Goal: Task Accomplishment & Management: Use online tool/utility

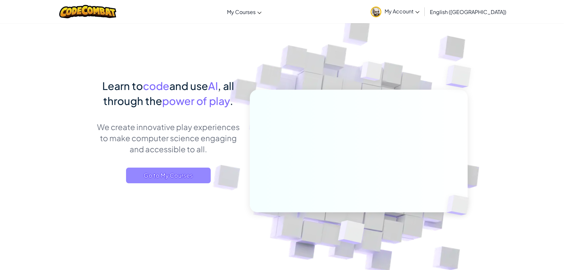
click at [185, 173] on span "Go to My Courses" at bounding box center [168, 175] width 85 height 16
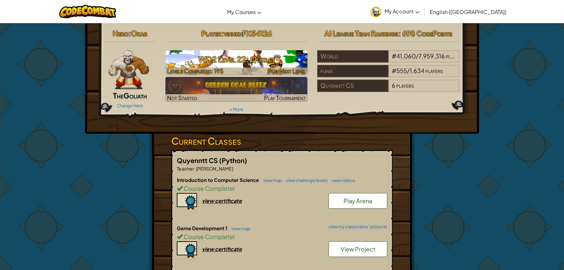
click at [225, 65] on h3 "WD2 Level 22: Quizlet" at bounding box center [236, 59] width 142 height 15
select select "en-[GEOGRAPHIC_DATA]"
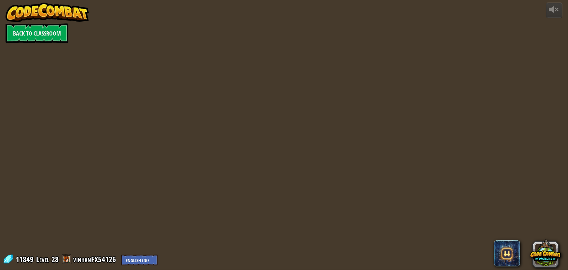
select select "en-[GEOGRAPHIC_DATA]"
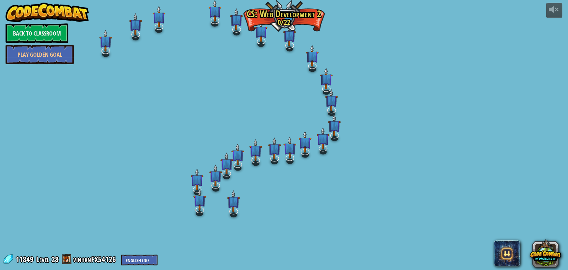
select select "en-[GEOGRAPHIC_DATA]"
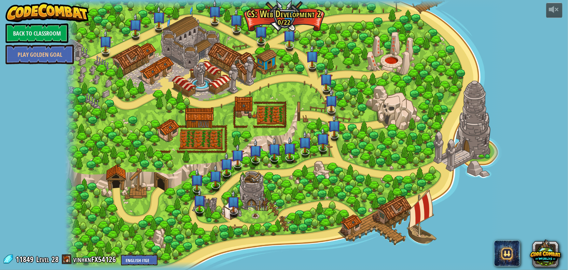
select select "en-[GEOGRAPHIC_DATA]"
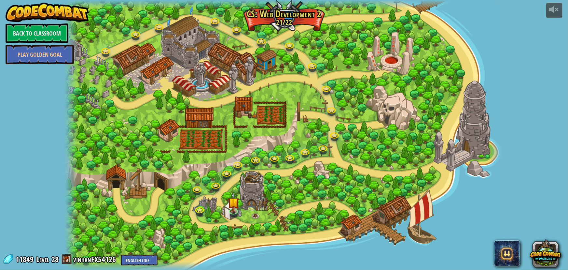
select select "en-[GEOGRAPHIC_DATA]"
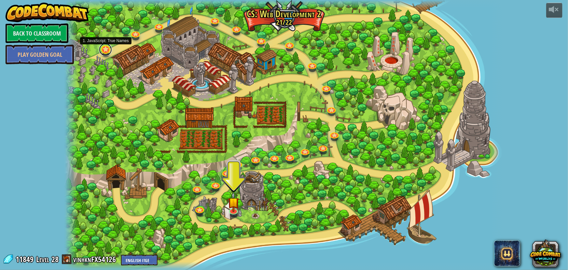
click at [103, 55] on link at bounding box center [105, 49] width 13 height 13
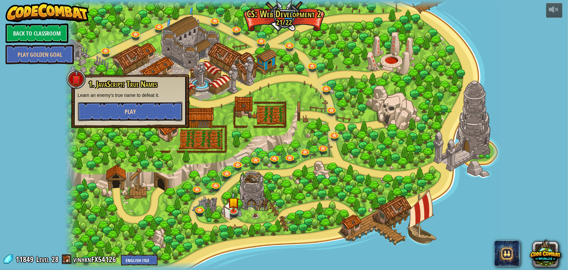
click at [106, 113] on button "Play" at bounding box center [130, 112] width 105 height 20
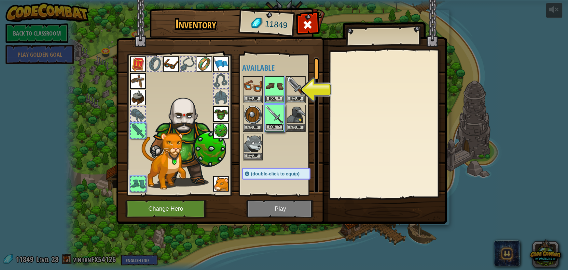
click at [267, 128] on button "Equip" at bounding box center [274, 127] width 18 height 7
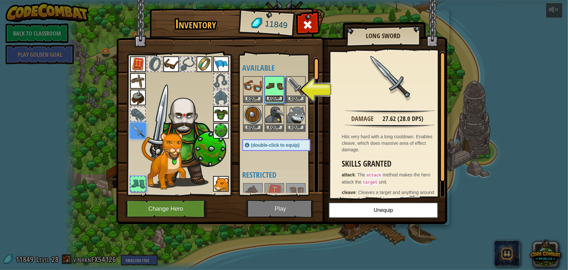
click at [271, 99] on button "Equip" at bounding box center [274, 98] width 18 height 7
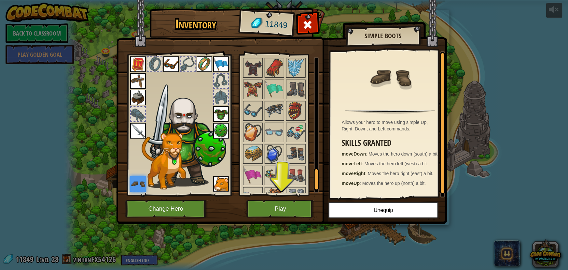
scroll to position [710, 0]
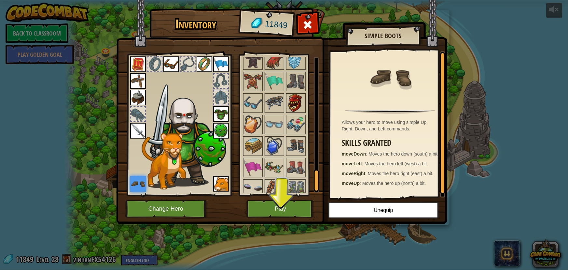
click at [300, 105] on img at bounding box center [296, 103] width 18 height 18
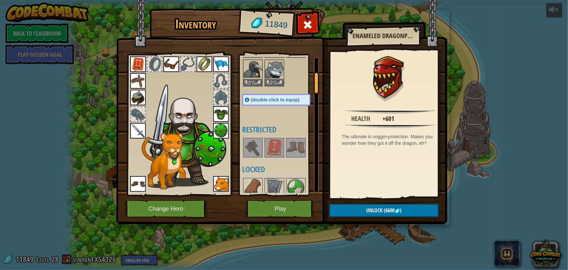
scroll to position [89, 0]
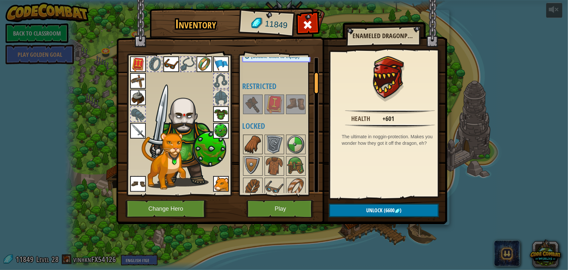
click at [253, 139] on img at bounding box center [253, 144] width 18 height 18
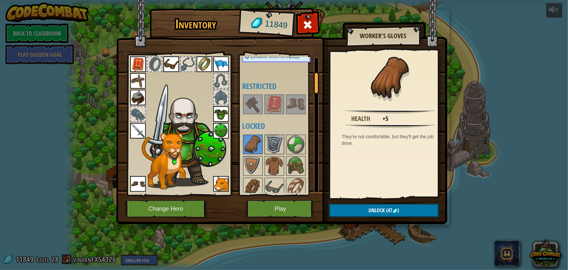
click at [272, 150] on img at bounding box center [274, 144] width 18 height 18
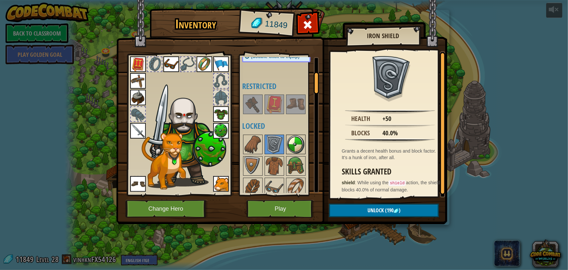
click at [287, 146] on img at bounding box center [296, 144] width 18 height 18
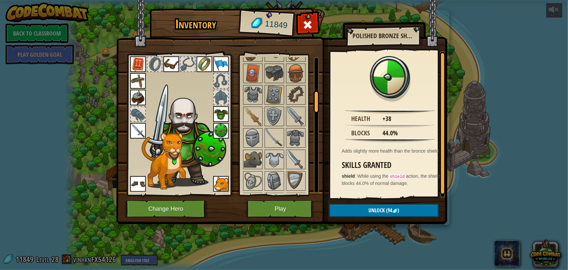
scroll to position [266, 0]
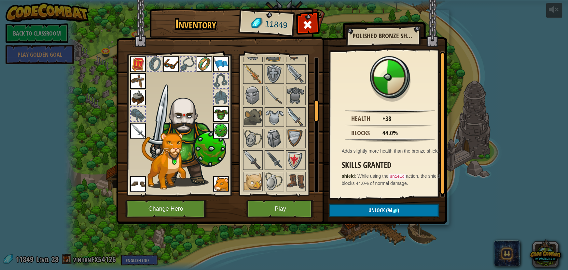
click at [219, 78] on div at bounding box center [221, 81] width 14 height 14
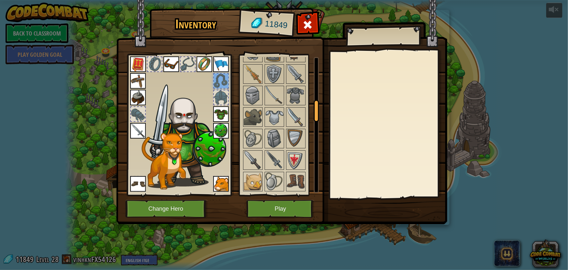
click at [219, 77] on div at bounding box center [221, 81] width 14 height 14
click at [219, 94] on div at bounding box center [221, 97] width 14 height 14
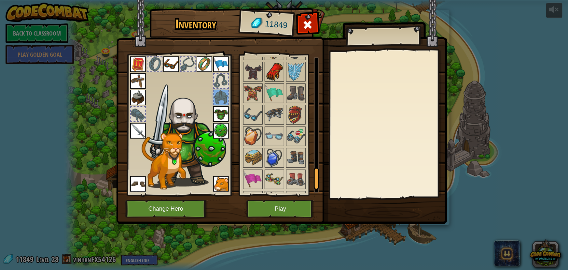
scroll to position [735, 0]
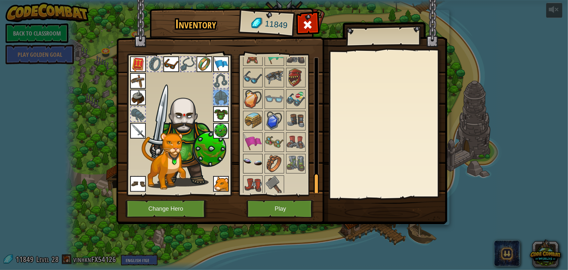
click at [255, 158] on img at bounding box center [253, 163] width 18 height 18
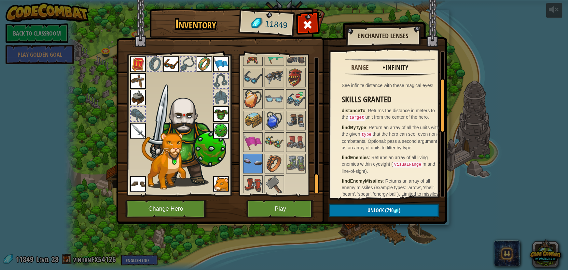
scroll to position [0, 0]
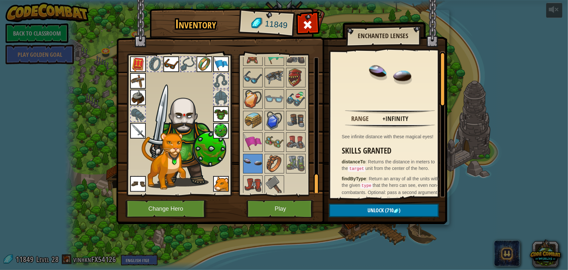
click at [172, 138] on img at bounding box center [164, 161] width 44 height 57
click at [515, 113] on div "Inventory 11849 Available Equip Equip Equip Equip Equip Equip Equip Equip Equip…" at bounding box center [284, 135] width 568 height 270
click at [162, 212] on button "Change Hero" at bounding box center [166, 209] width 83 height 18
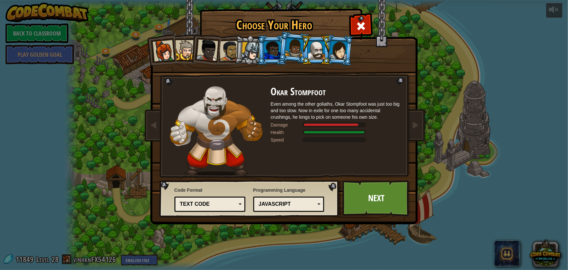
click at [314, 202] on div "JavaScript" at bounding box center [287, 203] width 56 height 7
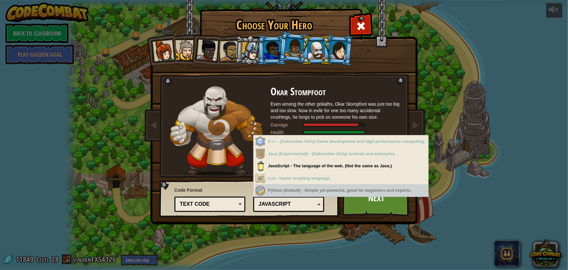
click at [292, 194] on div "Python (Default) - Simple yet powerful, great for beginners and experts." at bounding box center [342, 190] width 174 height 13
click at [293, 193] on div "Python (Default) - Simple yet powerful, great for beginners and experts." at bounding box center [342, 190] width 174 height 13
click at [295, 192] on div "Python (Default) - Simple yet powerful, great for beginners and experts." at bounding box center [342, 190] width 174 height 13
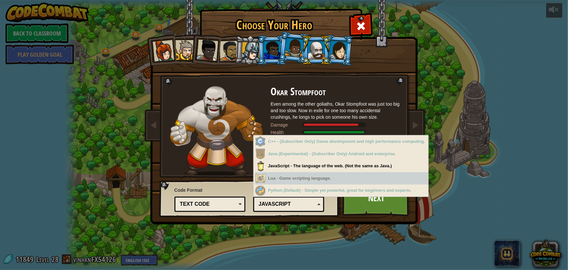
click at [306, 179] on div "Lua - Game scripting language." at bounding box center [342, 178] width 174 height 13
click at [307, 178] on div "Lua - Game scripting language." at bounding box center [342, 178] width 174 height 13
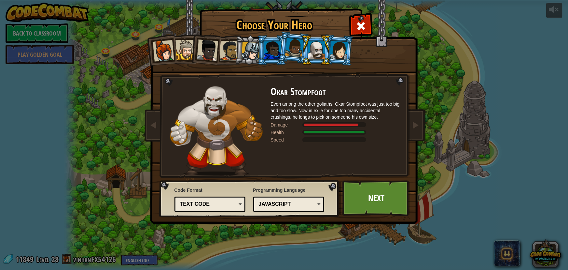
click at [344, 10] on div "Choose Your Hero 11849 Captain [PERSON_NAME] is a no-nonsense leader who isn't …" at bounding box center [284, 10] width 267 height 1
click at [236, 201] on div "Text code" at bounding box center [210, 204] width 63 height 10
click at [202, 257] on div "Choose Your Hero 11849 Captain [PERSON_NAME] is a no-nonsense leader who isn't …" at bounding box center [284, 135] width 568 height 270
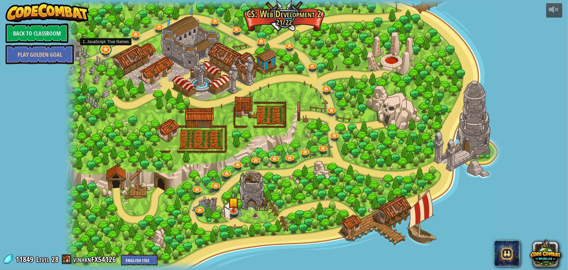
click at [102, 49] on link at bounding box center [105, 49] width 13 height 13
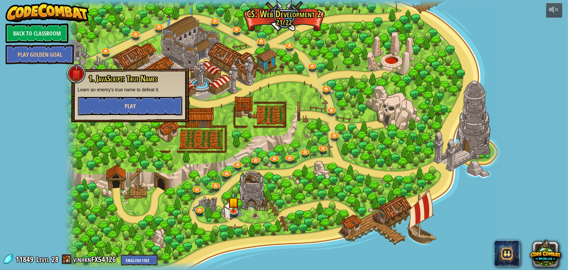
click at [139, 99] on button "Play" at bounding box center [130, 106] width 105 height 20
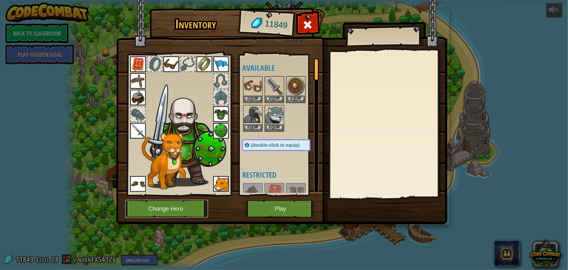
click at [167, 210] on button "Change Hero" at bounding box center [166, 209] width 83 height 18
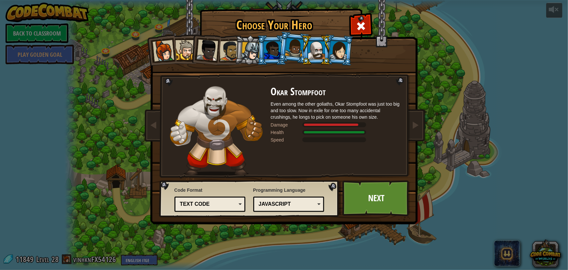
click at [267, 51] on div at bounding box center [272, 50] width 17 height 18
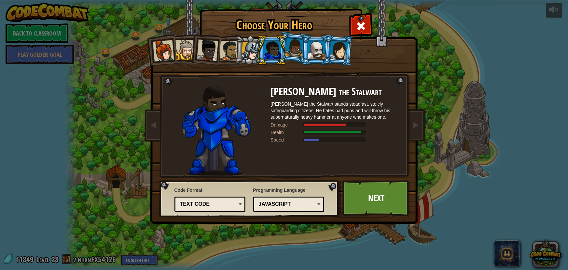
click at [286, 53] on li at bounding box center [271, 50] width 29 height 30
click at [318, 53] on div at bounding box center [316, 50] width 17 height 18
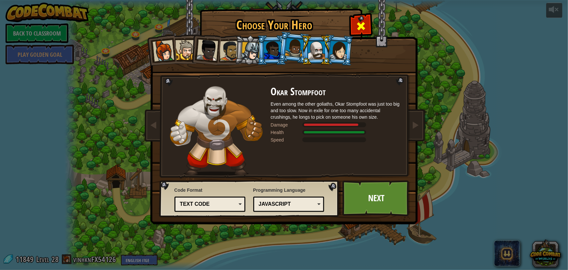
click at [362, 26] on span at bounding box center [361, 26] width 10 height 10
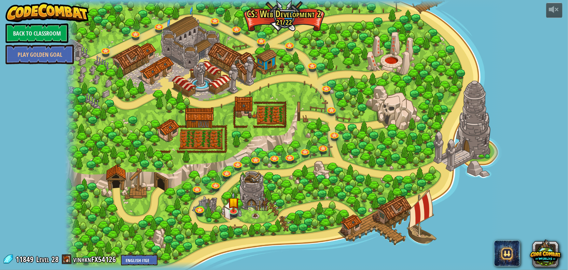
drag, startPoint x: 325, startPoint y: 3, endPoint x: 319, endPoint y: -4, distance: 8.8
click at [9, 258] on span at bounding box center [8, 259] width 10 height 10
click at [9, 259] on span at bounding box center [8, 259] width 10 height 10
click at [7, 256] on span at bounding box center [8, 259] width 10 height 10
click at [6, 256] on span at bounding box center [8, 259] width 10 height 10
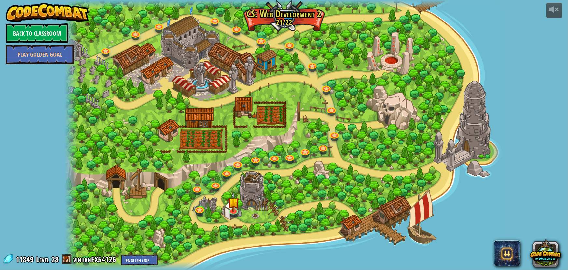
drag, startPoint x: 6, startPoint y: 256, endPoint x: 15, endPoint y: 258, distance: 9.3
click at [5, 257] on span at bounding box center [8, 259] width 10 height 10
click at [62, 260] on span at bounding box center [67, 259] width 10 height 10
